Goal: Manage account settings

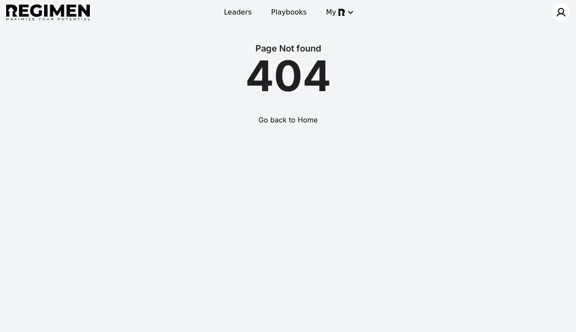
click at [559, 15] on img at bounding box center [561, 12] width 11 height 11
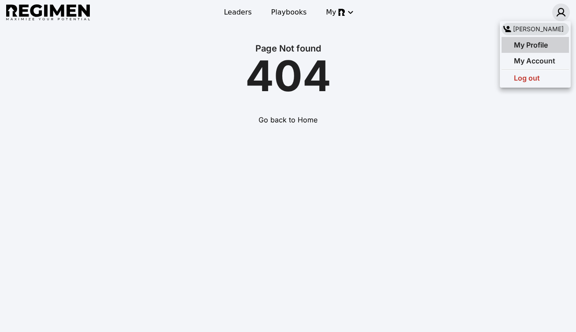
click at [539, 47] on span "My Profile" at bounding box center [531, 45] width 34 height 9
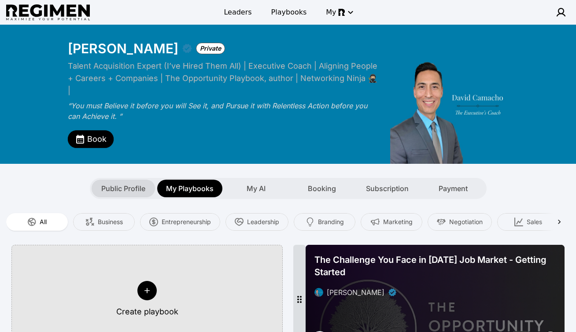
click at [127, 183] on span "Public Profile" at bounding box center [123, 188] width 44 height 11
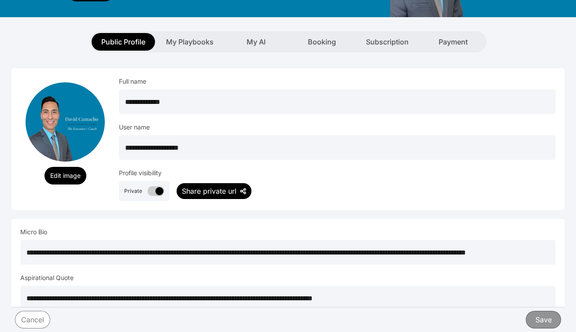
scroll to position [149, 0]
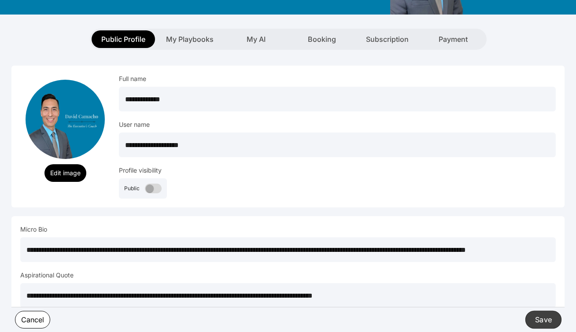
click at [544, 320] on button "Save" at bounding box center [543, 319] width 36 height 18
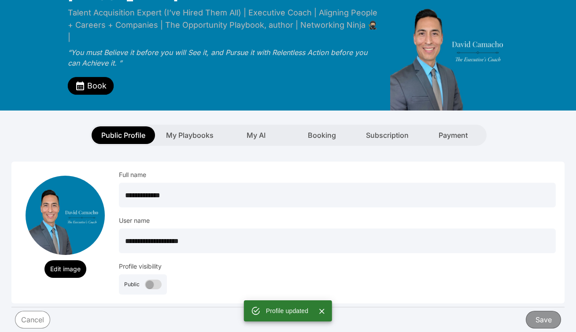
scroll to position [0, 0]
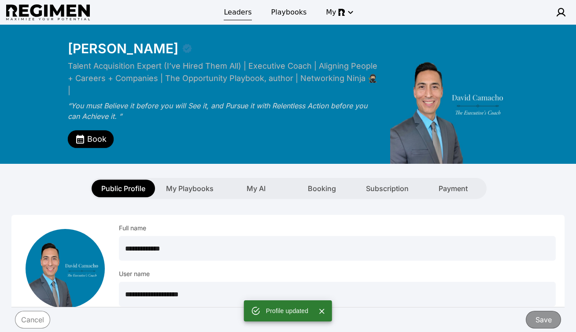
click at [244, 12] on span "Leaders" at bounding box center [238, 12] width 28 height 11
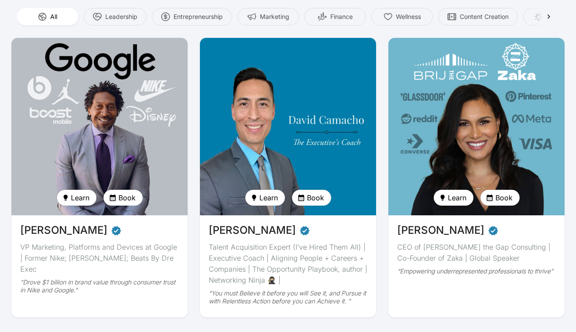
scroll to position [74, 0]
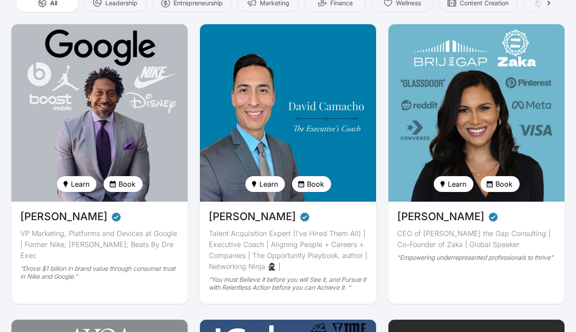
click at [279, 95] on img at bounding box center [287, 113] width 181 height 183
